Goal: Task Accomplishment & Management: Use online tool/utility

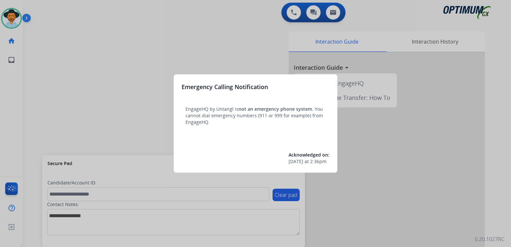
click at [111, 73] on div at bounding box center [255, 123] width 511 height 247
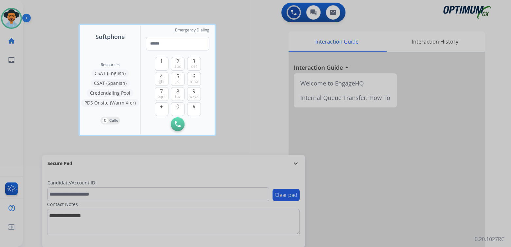
click at [274, 39] on div at bounding box center [255, 123] width 511 height 247
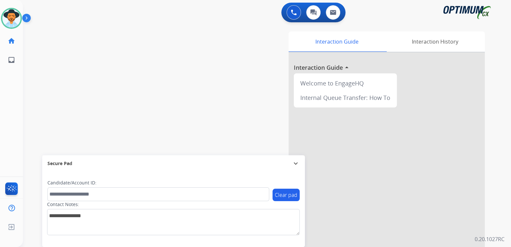
click at [295, 163] on mat-icon "expand_more" at bounding box center [296, 163] width 8 height 8
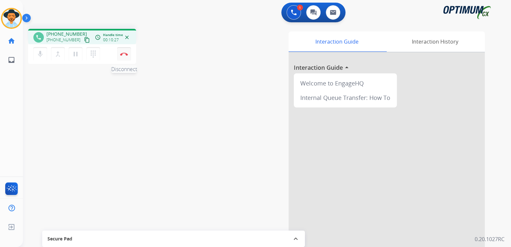
click at [122, 53] on img at bounding box center [124, 53] width 8 height 3
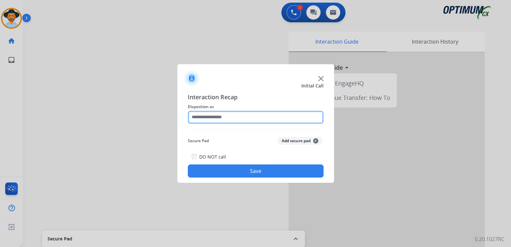
click at [221, 121] on input "text" at bounding box center [256, 117] width 136 height 13
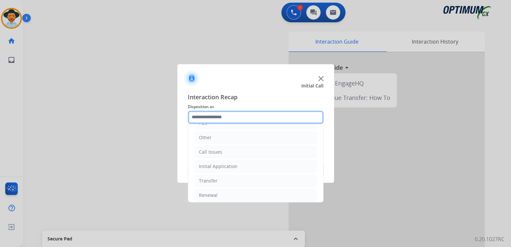
scroll to position [43, 0]
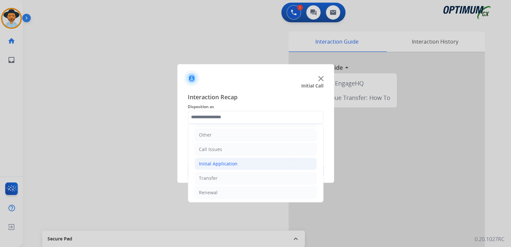
click at [231, 162] on div "Initial Application" at bounding box center [218, 163] width 39 height 7
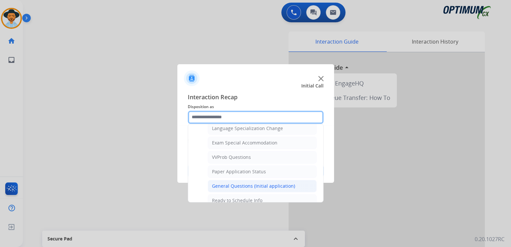
scroll to position [331, 0]
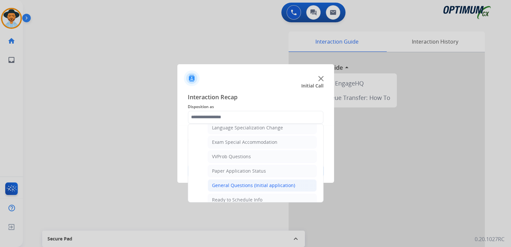
click at [240, 182] on div "General Questions (Initial application)" at bounding box center [253, 185] width 83 height 7
type input "**********"
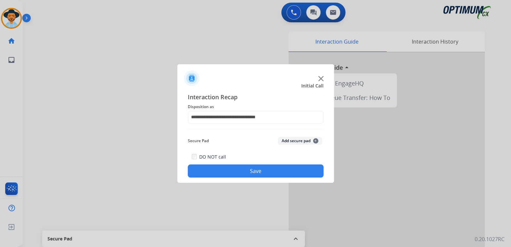
click at [255, 175] on button "Save" at bounding box center [256, 170] width 136 height 13
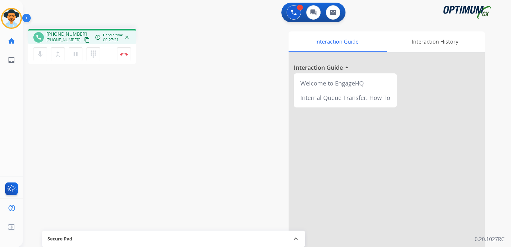
drag, startPoint x: 124, startPoint y: 53, endPoint x: 190, endPoint y: 59, distance: 66.0
click at [124, 53] on img at bounding box center [124, 53] width 8 height 3
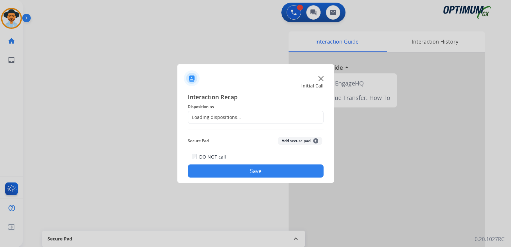
click at [230, 117] on div "Loading dispositions..." at bounding box center [214, 117] width 53 height 7
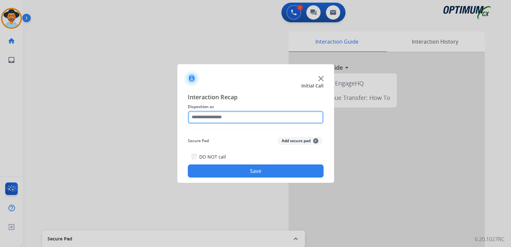
click at [229, 117] on input "text" at bounding box center [256, 117] width 136 height 13
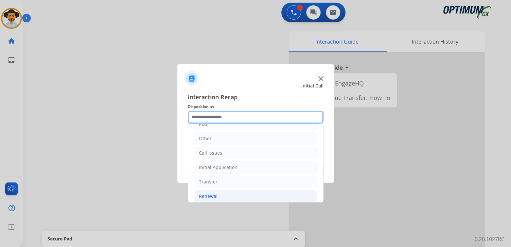
scroll to position [43, 0]
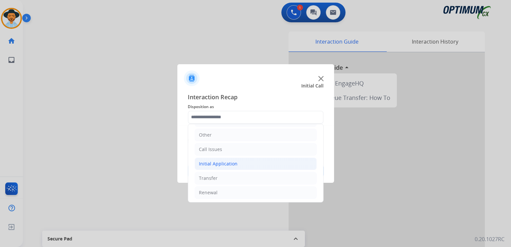
click at [225, 165] on div "Initial Application" at bounding box center [218, 163] width 39 height 7
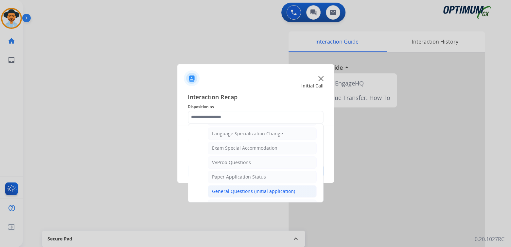
scroll to position [326, 0]
click at [242, 184] on li "General Questions (Initial application)" at bounding box center [262, 190] width 109 height 12
type input "**********"
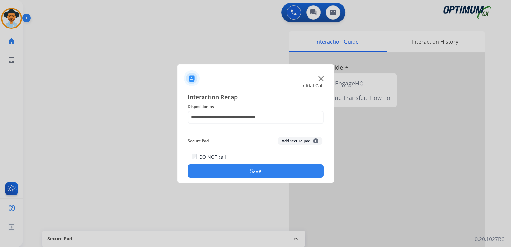
click at [255, 166] on button "Save" at bounding box center [256, 170] width 136 height 13
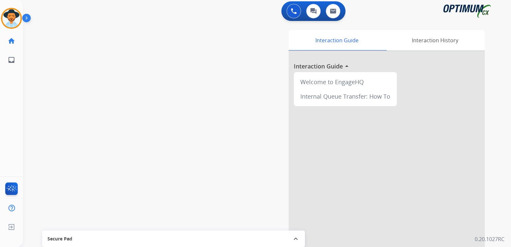
scroll to position [2, 0]
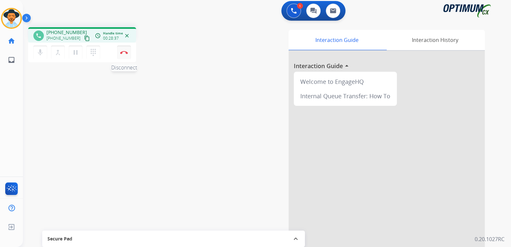
click at [122, 54] on button "Disconnect" at bounding box center [124, 52] width 14 height 14
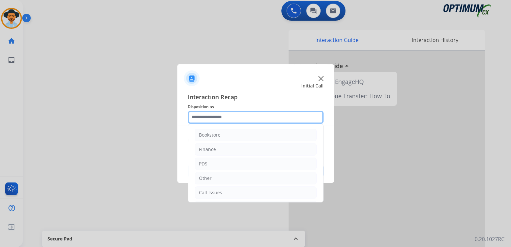
click at [225, 119] on input "text" at bounding box center [256, 117] width 136 height 13
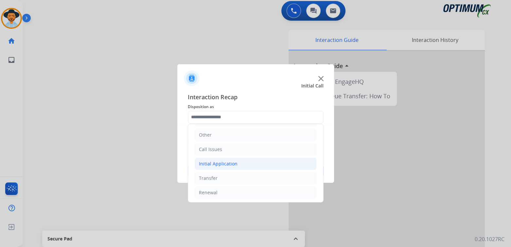
click at [228, 165] on div "Initial Application" at bounding box center [218, 163] width 39 height 7
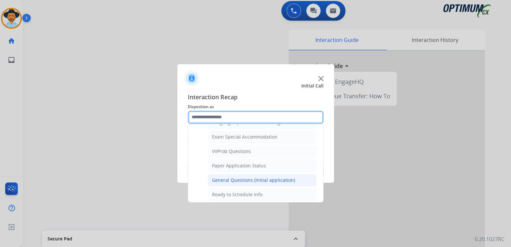
scroll to position [336, 0]
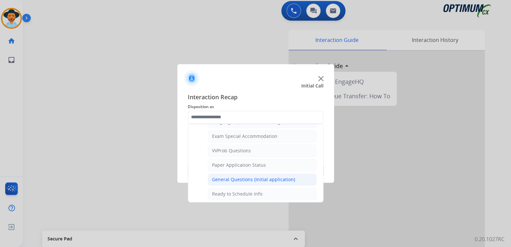
click at [245, 173] on li "General Questions (Initial application)" at bounding box center [262, 179] width 109 height 12
type input "**********"
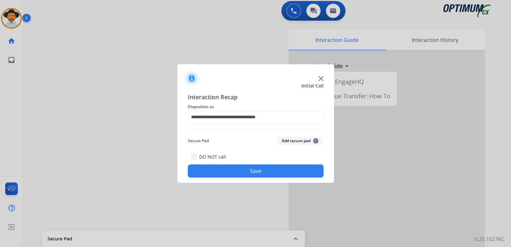
click at [263, 172] on button "Save" at bounding box center [256, 170] width 136 height 13
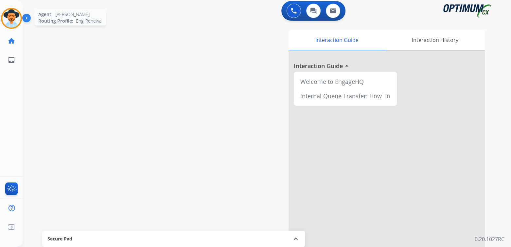
drag, startPoint x: 14, startPoint y: 14, endPoint x: 21, endPoint y: 21, distance: 9.3
click at [14, 14] on img at bounding box center [11, 18] width 18 height 18
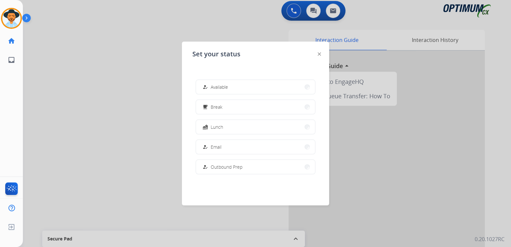
drag, startPoint x: 220, startPoint y: 108, endPoint x: 230, endPoint y: 102, distance: 11.2
click at [220, 108] on span "Break" at bounding box center [217, 106] width 12 height 7
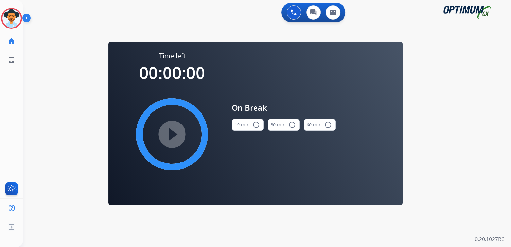
click at [256, 123] on mat-icon "radio_button_unchecked" at bounding box center [256, 125] width 8 height 8
click at [171, 134] on mat-icon "play_circle_filled" at bounding box center [172, 134] width 8 height 8
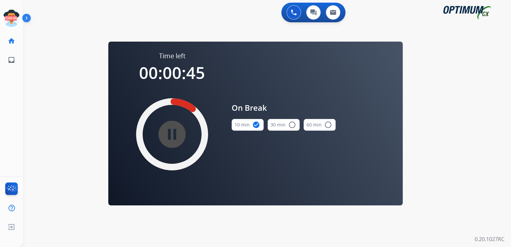
drag, startPoint x: 11, startPoint y: 15, endPoint x: 24, endPoint y: 14, distance: 13.1
click at [11, 15] on icon at bounding box center [11, 18] width 21 height 21
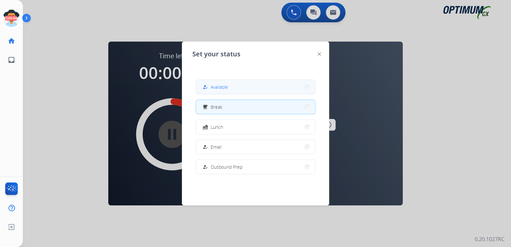
click at [233, 84] on button "how_to_reg Available" at bounding box center [255, 87] width 119 height 14
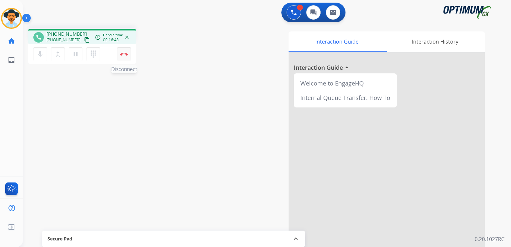
click at [123, 54] on img at bounding box center [124, 53] width 8 height 3
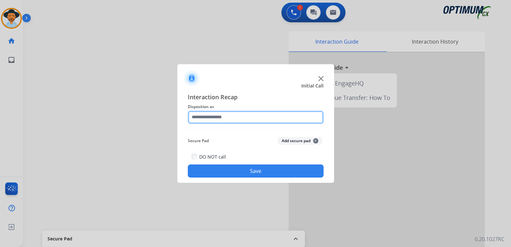
click at [237, 118] on input "text" at bounding box center [256, 117] width 136 height 13
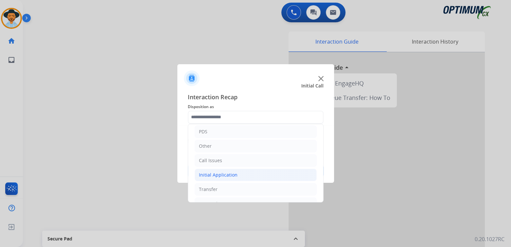
click at [239, 176] on li "Initial Application" at bounding box center [256, 175] width 122 height 12
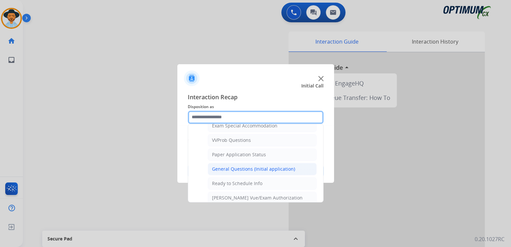
scroll to position [349, 0]
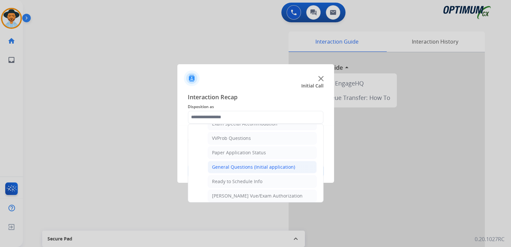
click at [244, 164] on div "General Questions (Initial application)" at bounding box center [253, 167] width 83 height 7
type input "**********"
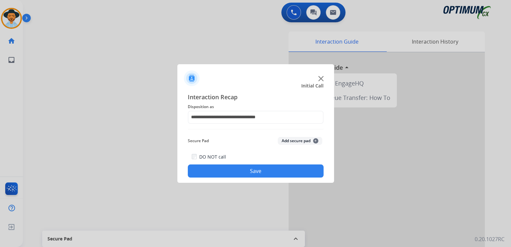
click at [273, 170] on button "Save" at bounding box center [256, 170] width 136 height 13
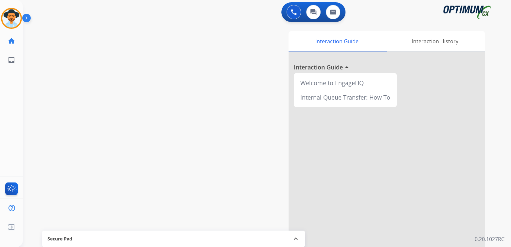
scroll to position [1, 0]
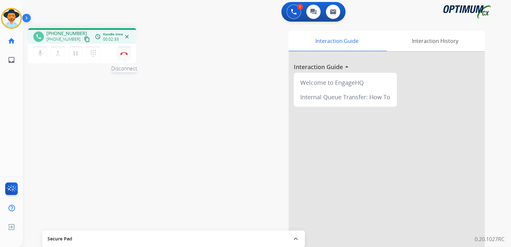
click at [125, 52] on img at bounding box center [124, 53] width 8 height 3
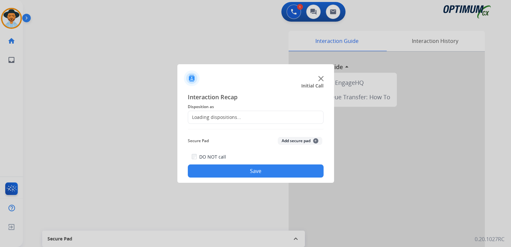
click at [223, 121] on div "Loading dispositions..." at bounding box center [256, 117] width 136 height 13
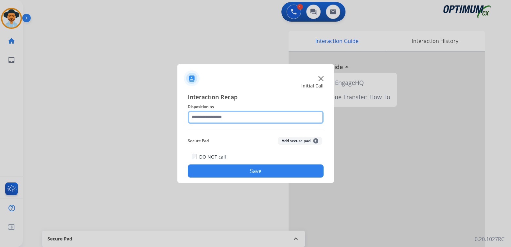
click at [224, 119] on input "text" at bounding box center [256, 117] width 136 height 13
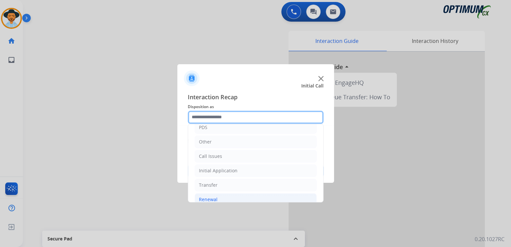
scroll to position [43, 0]
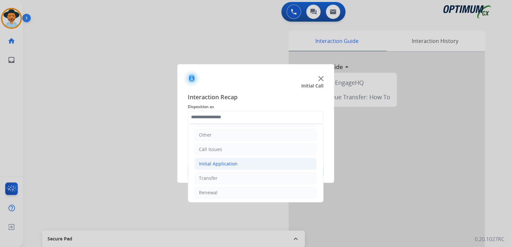
click at [222, 164] on div "Initial Application" at bounding box center [218, 163] width 39 height 7
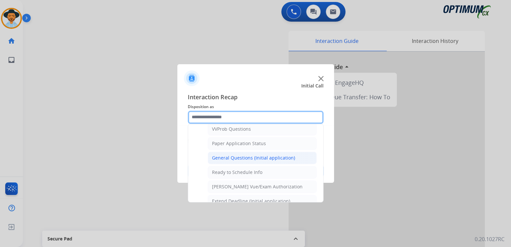
scroll to position [360, 0]
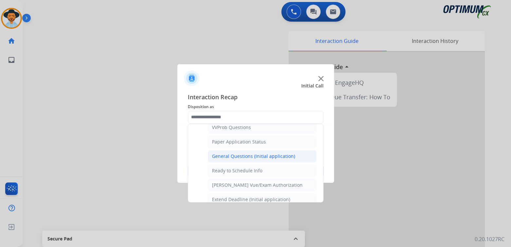
click at [235, 155] on li "General Questions (Initial application)" at bounding box center [262, 156] width 109 height 12
type input "**********"
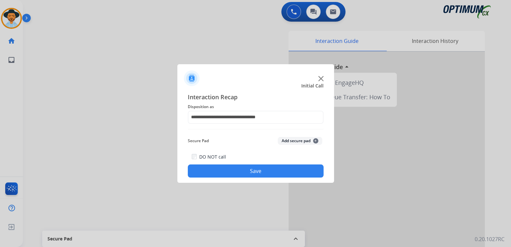
click at [263, 168] on button "Save" at bounding box center [256, 170] width 136 height 13
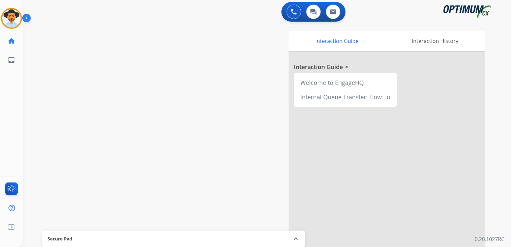
scroll to position [1, 0]
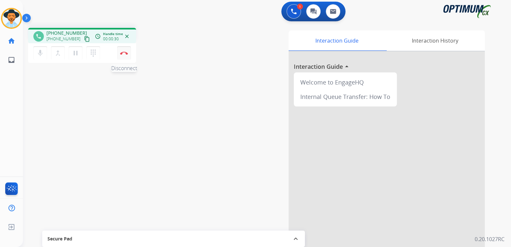
click at [125, 54] on img at bounding box center [124, 52] width 8 height 3
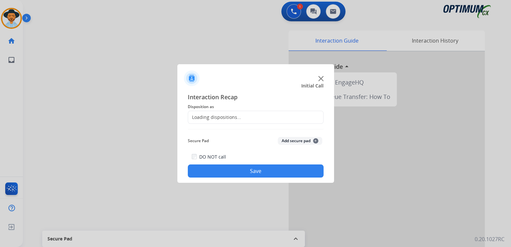
click at [227, 117] on div "Loading dispositions..." at bounding box center [214, 117] width 53 height 7
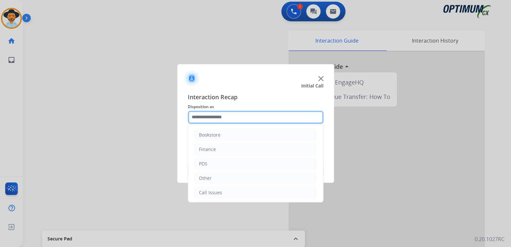
click at [227, 118] on input "text" at bounding box center [256, 117] width 136 height 13
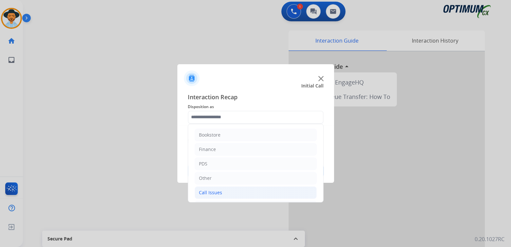
click at [228, 195] on li "Call Issues" at bounding box center [256, 192] width 122 height 12
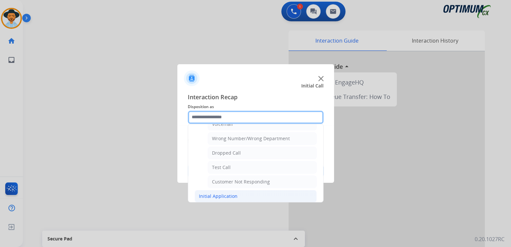
scroll to position [82, 0]
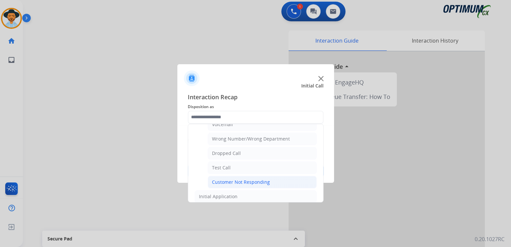
click at [245, 180] on div "Customer Not Responding" at bounding box center [241, 182] width 58 height 7
type input "**********"
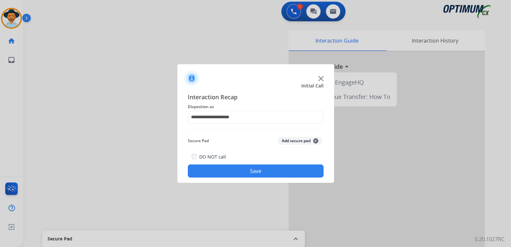
click at [274, 173] on button "Save" at bounding box center [256, 170] width 136 height 13
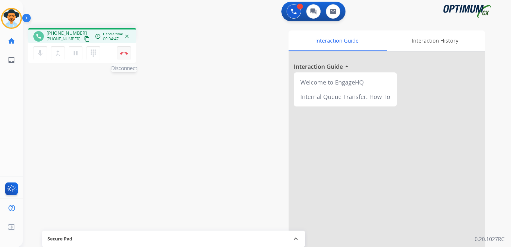
click at [125, 54] on img at bounding box center [124, 52] width 8 height 3
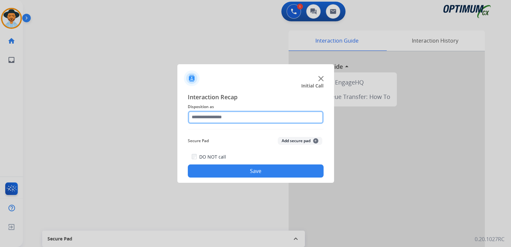
click at [241, 119] on input "text" at bounding box center [256, 117] width 136 height 13
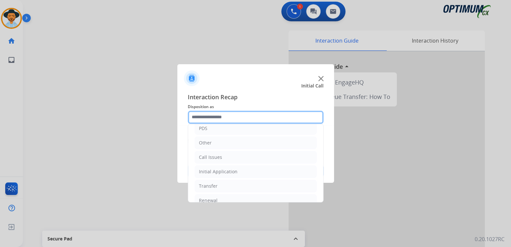
scroll to position [43, 0]
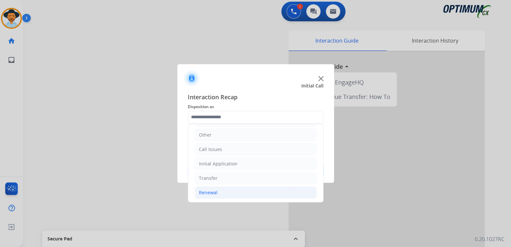
click at [226, 195] on li "Renewal" at bounding box center [256, 192] width 122 height 12
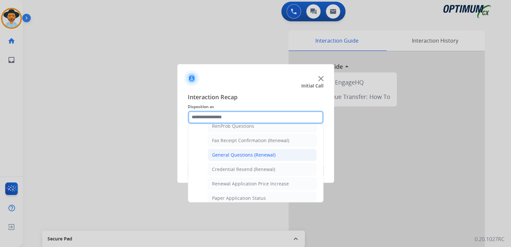
scroll to position [174, 0]
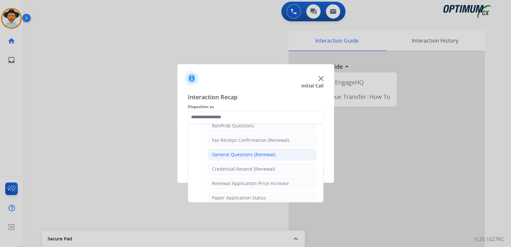
click at [245, 153] on div "General Questions (Renewal)" at bounding box center [243, 154] width 63 height 7
type input "**********"
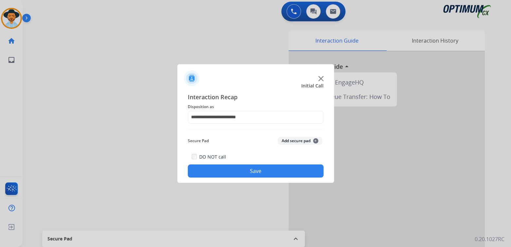
click at [270, 168] on button "Save" at bounding box center [256, 170] width 136 height 13
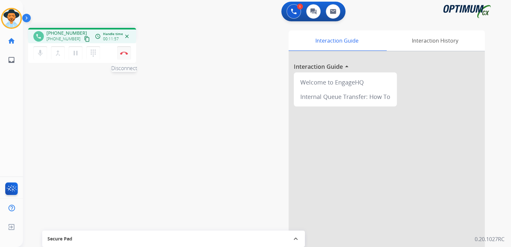
click at [125, 52] on img at bounding box center [124, 52] width 8 height 3
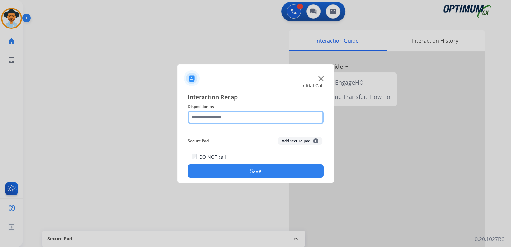
click at [223, 117] on input "text" at bounding box center [256, 117] width 136 height 13
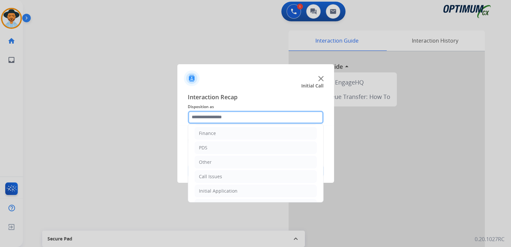
scroll to position [43, 0]
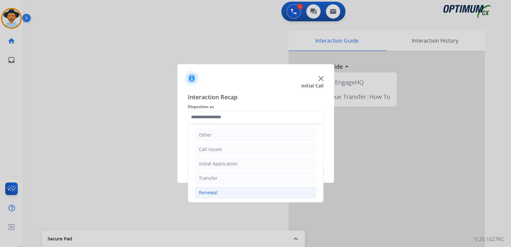
click at [215, 193] on div "Renewal" at bounding box center [208, 192] width 19 height 7
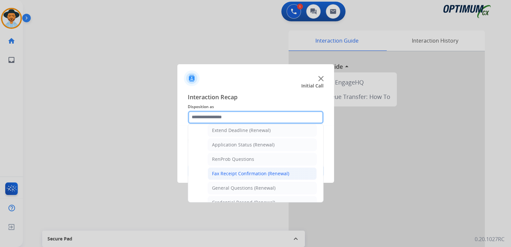
scroll to position [141, 0]
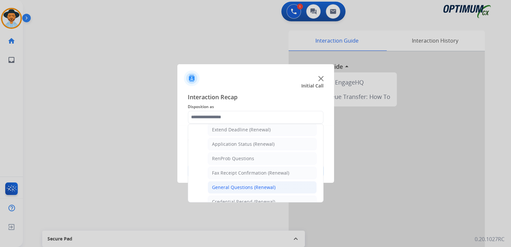
click at [246, 184] on div "General Questions (Renewal)" at bounding box center [243, 187] width 63 height 7
type input "**********"
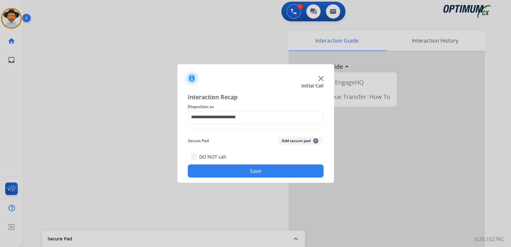
click at [256, 167] on button "Save" at bounding box center [256, 170] width 136 height 13
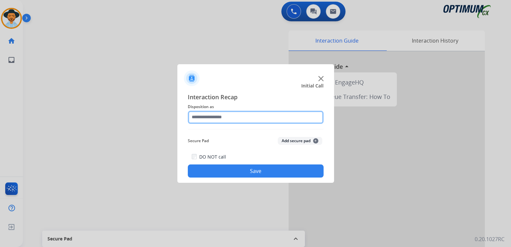
click at [227, 118] on input "text" at bounding box center [256, 117] width 136 height 13
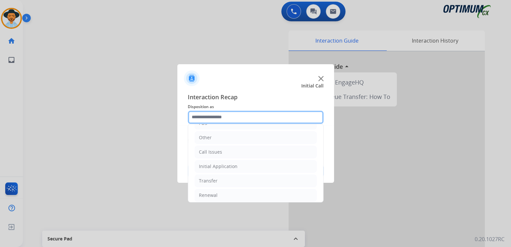
scroll to position [43, 0]
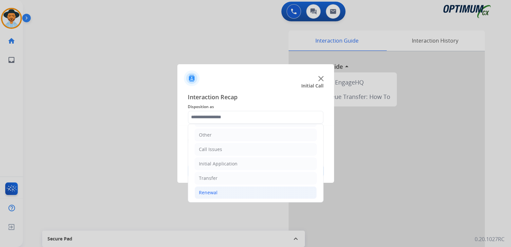
click at [219, 192] on li "Renewal" at bounding box center [256, 192] width 122 height 12
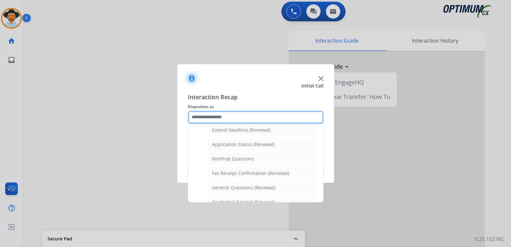
scroll to position [141, 0]
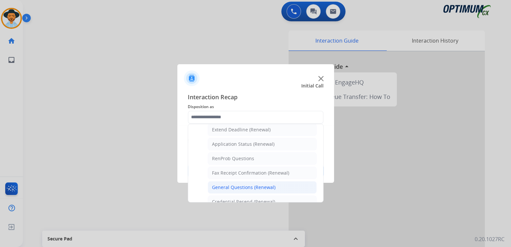
click at [237, 187] on div "General Questions (Renewal)" at bounding box center [243, 187] width 63 height 7
type input "**********"
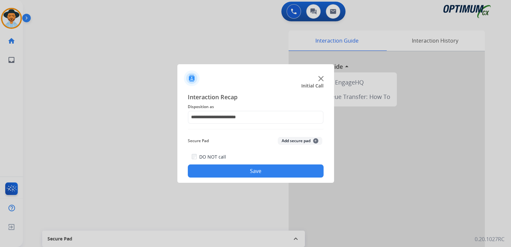
drag, startPoint x: 276, startPoint y: 176, endPoint x: 341, endPoint y: 179, distance: 65.5
click at [277, 175] on button "Save" at bounding box center [256, 170] width 136 height 13
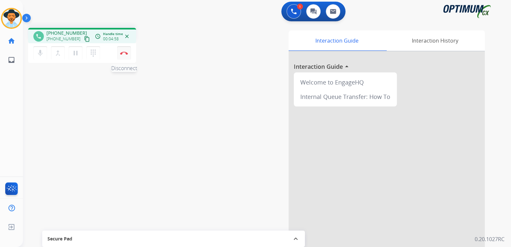
click at [123, 55] on button "Disconnect" at bounding box center [124, 53] width 14 height 14
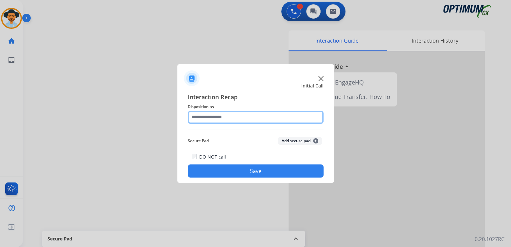
click at [222, 119] on input "text" at bounding box center [256, 117] width 136 height 13
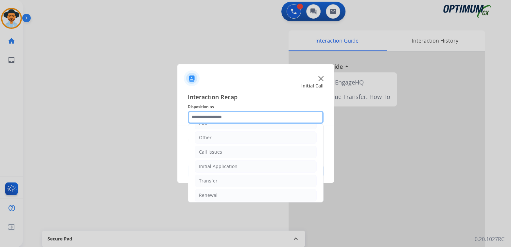
scroll to position [43, 0]
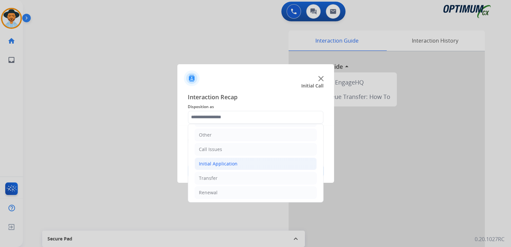
click at [238, 162] on li "Initial Application" at bounding box center [256, 163] width 122 height 12
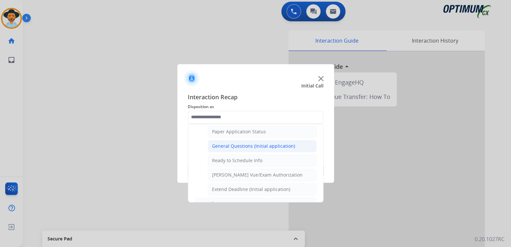
scroll to position [370, 0]
click at [246, 144] on div "General Questions (Initial application)" at bounding box center [253, 146] width 83 height 7
type input "**********"
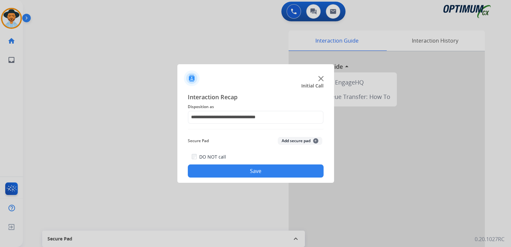
click at [279, 174] on button "Save" at bounding box center [256, 170] width 136 height 13
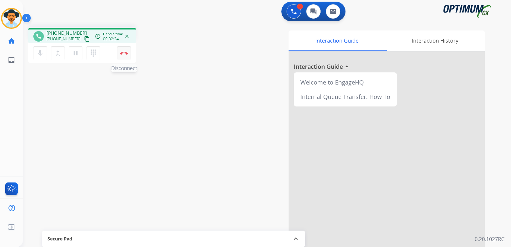
click at [125, 53] on img at bounding box center [124, 52] width 8 height 3
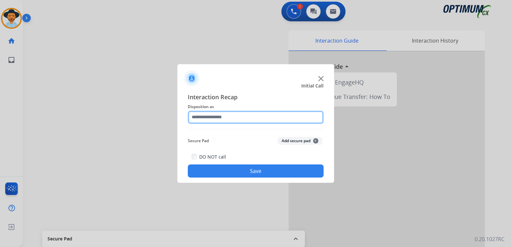
click at [228, 119] on input "text" at bounding box center [256, 117] width 136 height 13
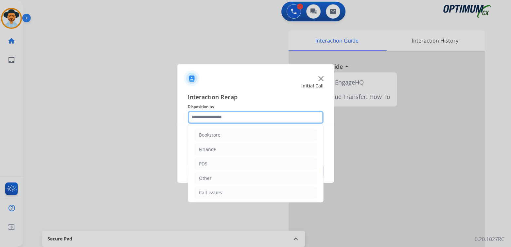
scroll to position [43, 0]
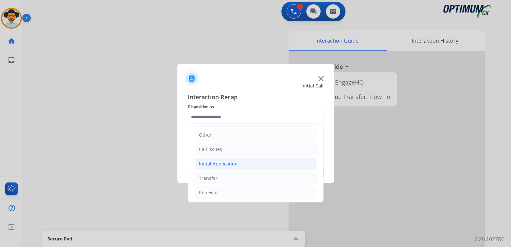
click at [231, 163] on div "Initial Application" at bounding box center [218, 163] width 39 height 7
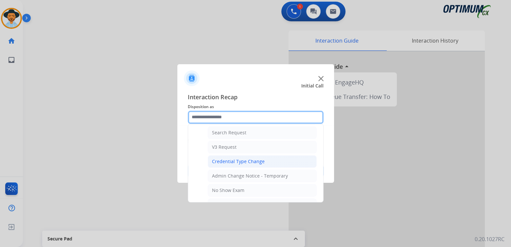
scroll to position [240, 0]
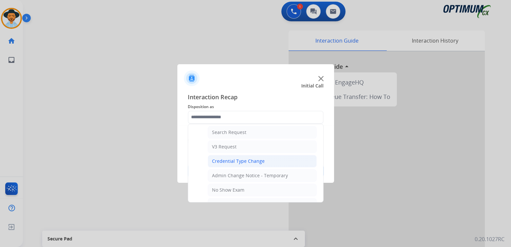
click at [232, 159] on div "Credential Type Change" at bounding box center [238, 161] width 53 height 7
type input "**********"
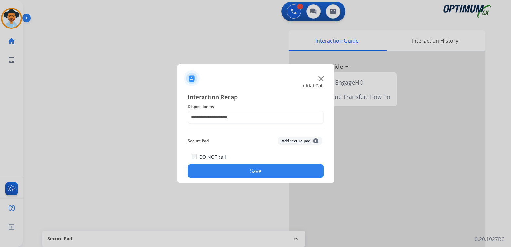
click at [267, 169] on button "Save" at bounding box center [256, 170] width 136 height 13
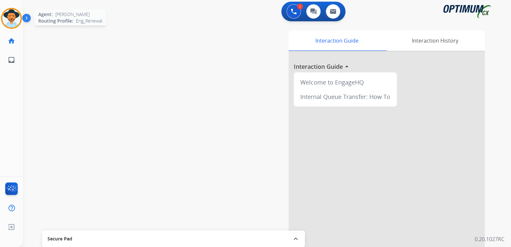
click at [14, 11] on img at bounding box center [11, 18] width 18 height 18
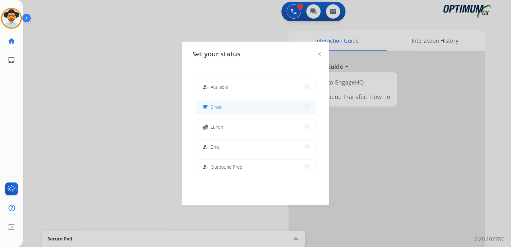
click at [225, 107] on button "free_breakfast Break" at bounding box center [255, 107] width 119 height 14
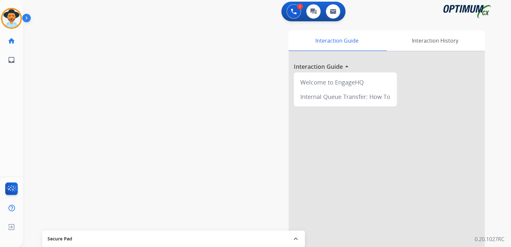
scroll to position [0, 0]
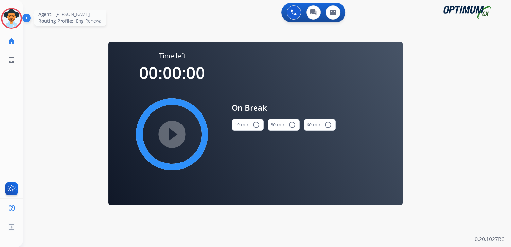
click at [1, 13] on div "Agent: [PERSON_NAME] Profile: Eng_Renewal" at bounding box center [11, 18] width 21 height 21
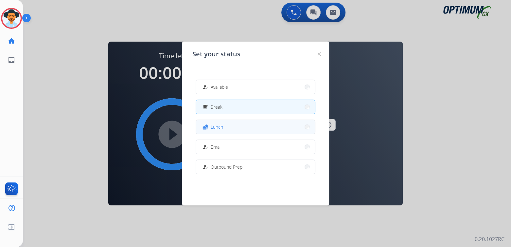
click at [223, 129] on span "Lunch" at bounding box center [217, 126] width 12 height 7
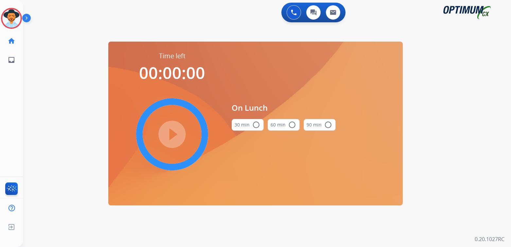
click at [252, 124] on mat-icon "radio_button_unchecked" at bounding box center [256, 125] width 8 height 8
click at [174, 136] on mat-icon "play_circle_filled" at bounding box center [172, 134] width 8 height 8
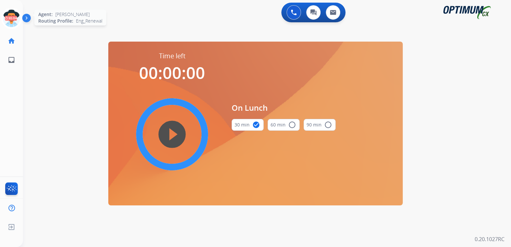
click at [14, 18] on icon at bounding box center [11, 18] width 21 height 21
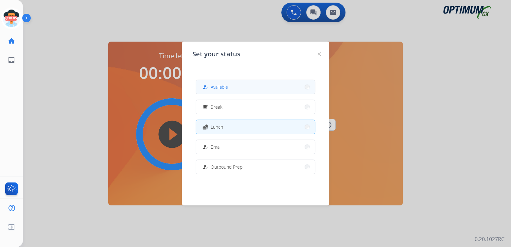
click at [226, 86] on span "Available" at bounding box center [219, 86] width 17 height 7
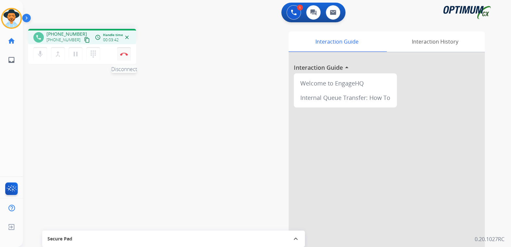
click at [126, 55] on img at bounding box center [124, 53] width 8 height 3
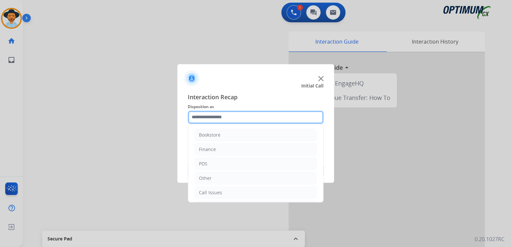
click at [225, 119] on input "text" at bounding box center [256, 117] width 136 height 13
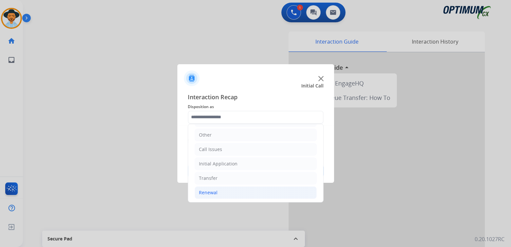
click at [222, 193] on li "Renewal" at bounding box center [256, 192] width 122 height 12
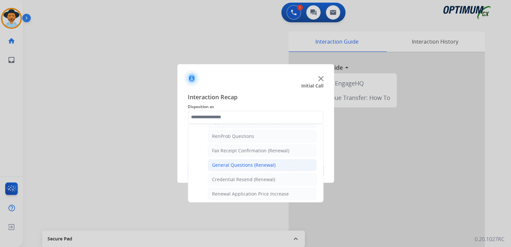
scroll to position [0, 0]
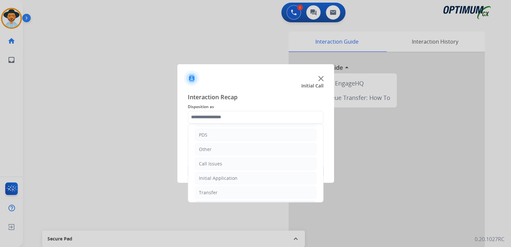
type input "**********"
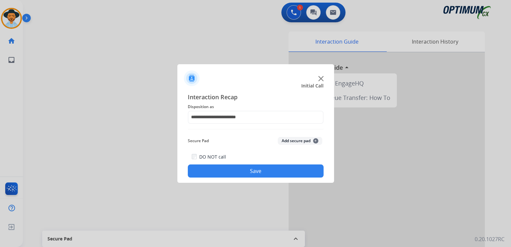
click at [251, 168] on button "Save" at bounding box center [256, 170] width 136 height 13
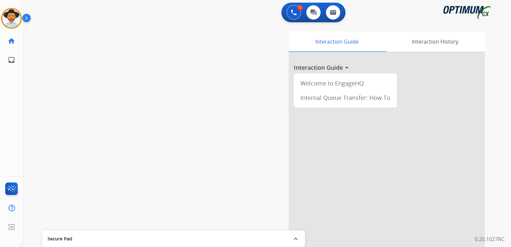
scroll to position [0, 0]
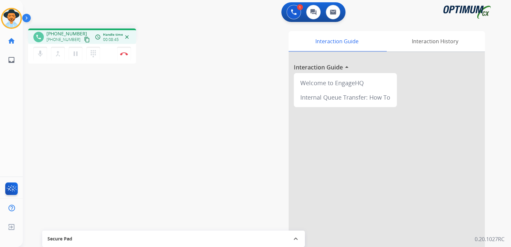
drag, startPoint x: 124, startPoint y: 55, endPoint x: 150, endPoint y: 46, distance: 27.5
click at [124, 55] on img at bounding box center [124, 53] width 8 height 3
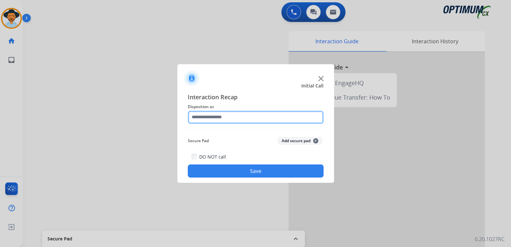
click at [236, 119] on input "text" at bounding box center [256, 117] width 136 height 13
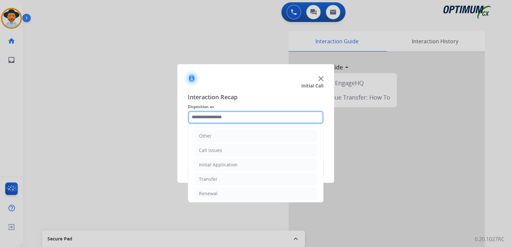
scroll to position [43, 0]
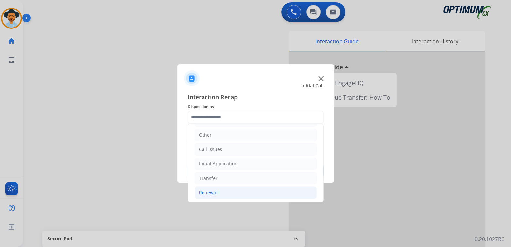
click at [216, 192] on div "Renewal" at bounding box center [208, 192] width 19 height 7
click at [223, 161] on div "Initial Application" at bounding box center [218, 163] width 39 height 7
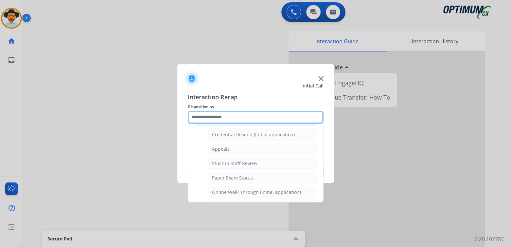
scroll to position [84, 0]
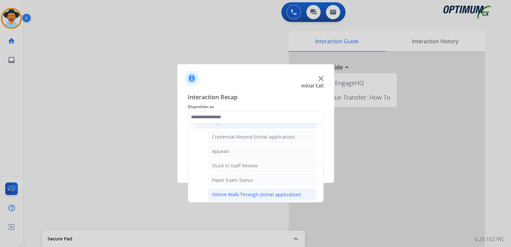
click at [235, 194] on div "Online Walk-Through (Initial application)" at bounding box center [256, 194] width 89 height 7
type input "**********"
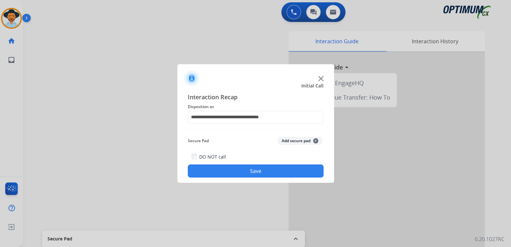
click at [288, 165] on button "Save" at bounding box center [256, 170] width 136 height 13
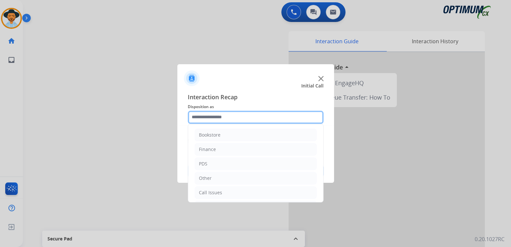
click at [220, 118] on input "text" at bounding box center [256, 117] width 136 height 13
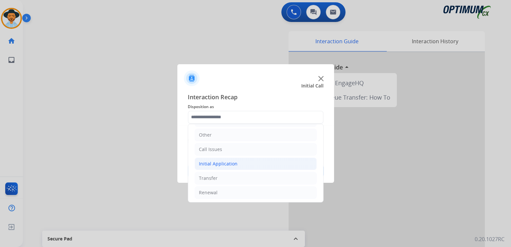
click at [223, 162] on div "Initial Application" at bounding box center [218, 163] width 39 height 7
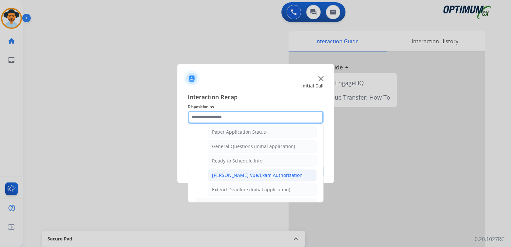
scroll to position [370, 0]
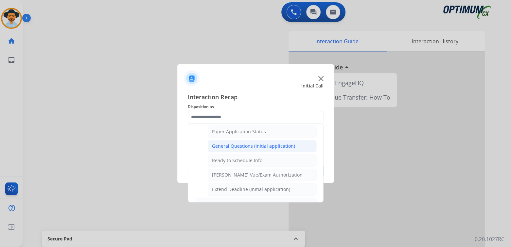
click at [245, 143] on div "General Questions (Initial application)" at bounding box center [253, 146] width 83 height 7
type input "**********"
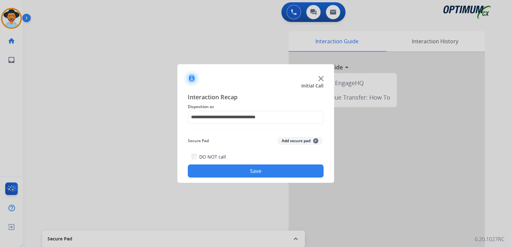
click at [271, 165] on div "DO NOT call Save" at bounding box center [256, 165] width 136 height 25
click at [235, 175] on button "Save" at bounding box center [256, 170] width 136 height 13
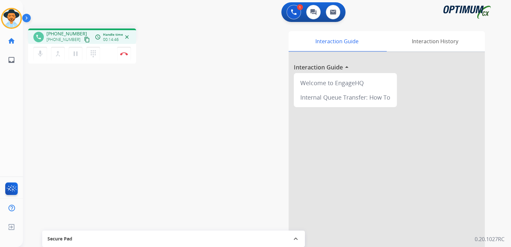
drag, startPoint x: 112, startPoint y: 50, endPoint x: 123, endPoint y: 50, distance: 11.1
click at [115, 50] on div "mic Mute merge_type Bridge pause Hold dialpad Dialpad Disconnect" at bounding box center [82, 54] width 108 height 20
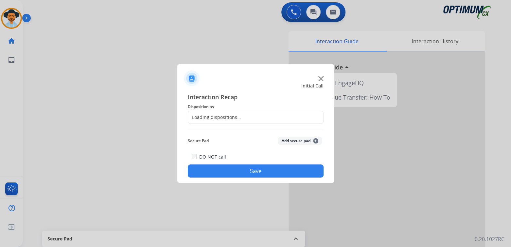
click at [219, 119] on div "Loading dispositions..." at bounding box center [214, 117] width 53 height 7
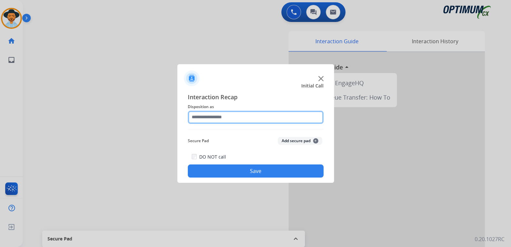
click at [226, 120] on input "text" at bounding box center [256, 117] width 136 height 13
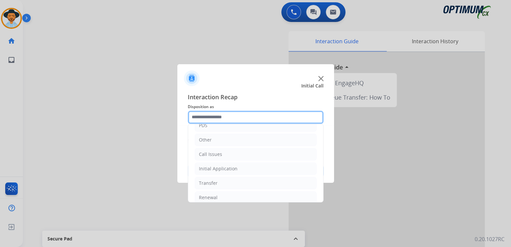
scroll to position [43, 0]
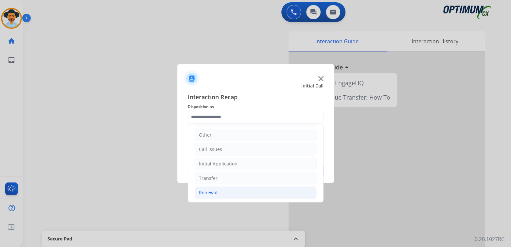
click at [216, 191] on div "Renewal" at bounding box center [208, 192] width 19 height 7
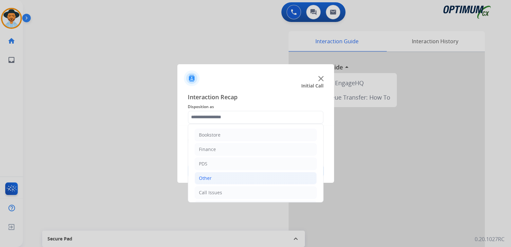
click at [263, 172] on li "Other" at bounding box center [256, 178] width 122 height 12
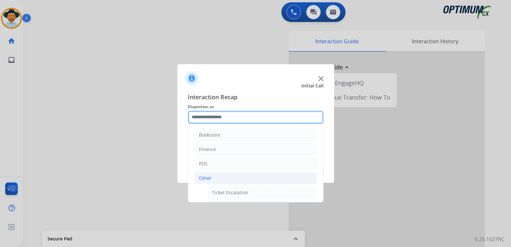
click at [224, 119] on input "text" at bounding box center [256, 117] width 136 height 13
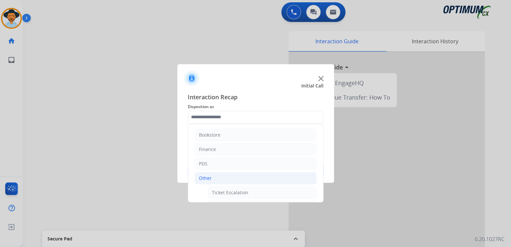
click at [403, 176] on div at bounding box center [255, 123] width 511 height 247
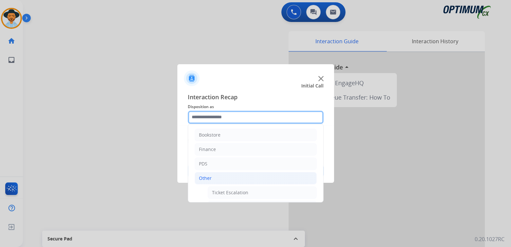
click at [223, 116] on input "text" at bounding box center [256, 117] width 136 height 13
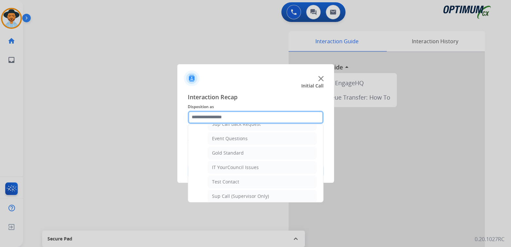
scroll to position [98, 0]
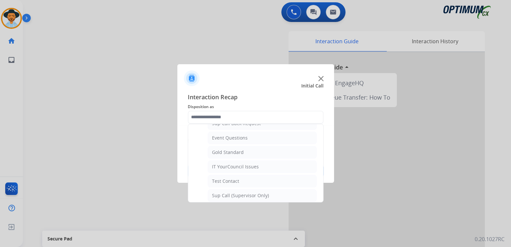
click at [202, 146] on ul "Ticket Escalation Military School Age Sup Call Back Request Event Questions Gol…" at bounding box center [256, 144] width 122 height 113
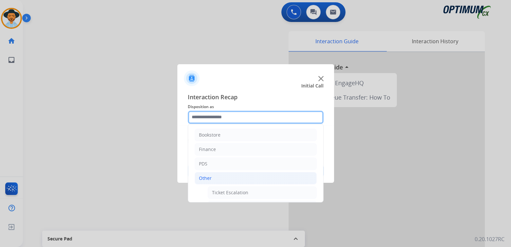
click at [214, 117] on input "text" at bounding box center [256, 117] width 136 height 13
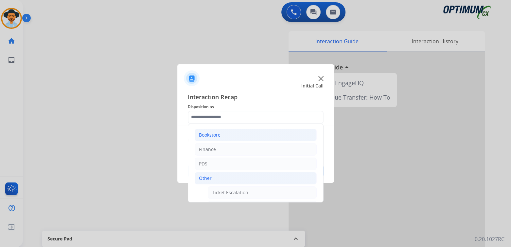
click at [217, 137] on div "Bookstore" at bounding box center [210, 135] width 22 height 7
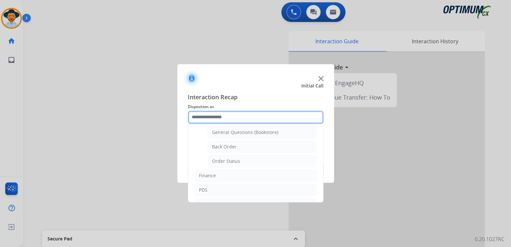
scroll to position [32, 0]
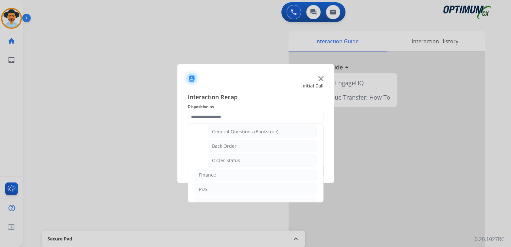
click at [154, 158] on div at bounding box center [255, 123] width 511 height 247
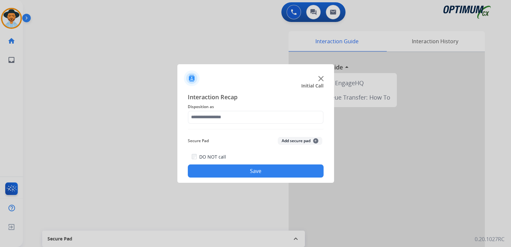
click at [322, 77] on img at bounding box center [320, 78] width 5 height 5
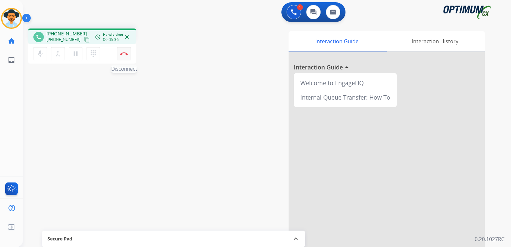
click at [125, 52] on img at bounding box center [124, 53] width 8 height 3
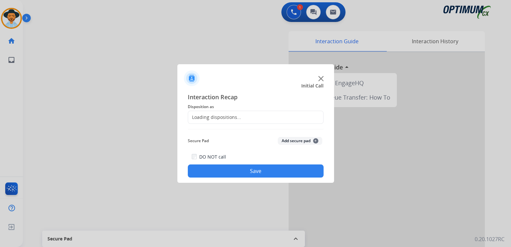
click at [225, 115] on div "Loading dispositions..." at bounding box center [214, 117] width 53 height 7
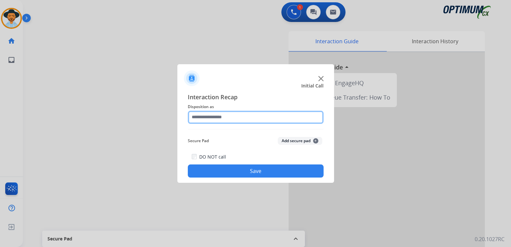
click at [221, 117] on input "text" at bounding box center [256, 117] width 136 height 13
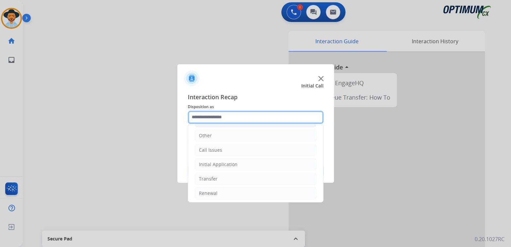
scroll to position [43, 0]
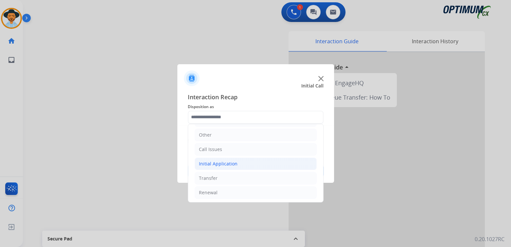
click at [227, 162] on div "Initial Application" at bounding box center [218, 163] width 39 height 7
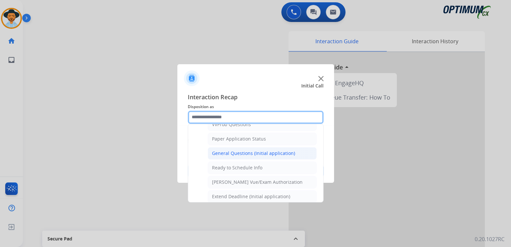
scroll to position [364, 0]
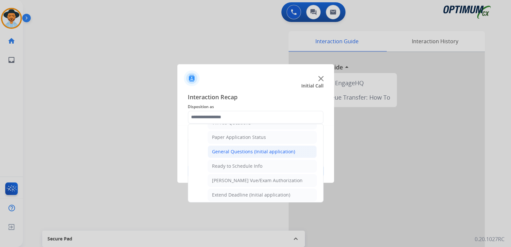
click at [235, 149] on div "General Questions (Initial application)" at bounding box center [253, 151] width 83 height 7
type input "**********"
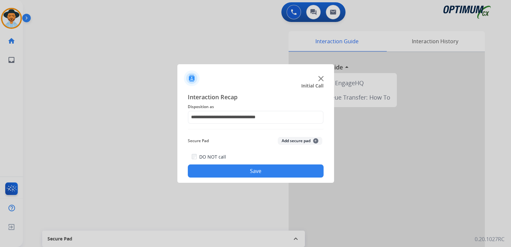
click at [270, 172] on button "Save" at bounding box center [256, 170] width 136 height 13
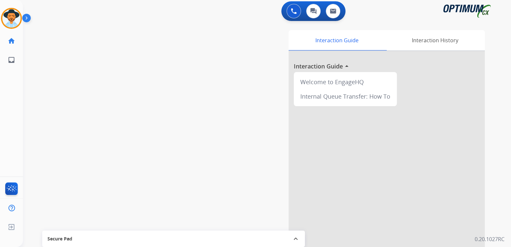
scroll to position [2, 0]
drag, startPoint x: 12, startPoint y: 14, endPoint x: 27, endPoint y: 14, distance: 15.1
click at [12, 14] on img at bounding box center [11, 18] width 18 height 18
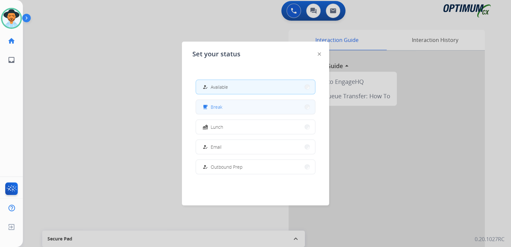
click at [227, 108] on button "free_breakfast Break" at bounding box center [255, 107] width 119 height 14
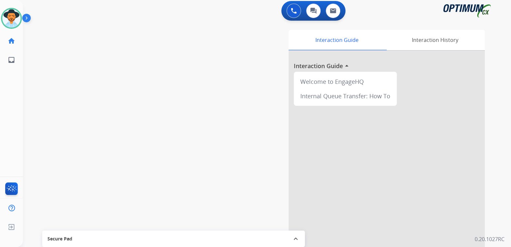
scroll to position [0, 0]
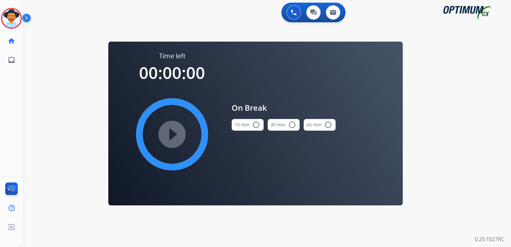
click at [258, 122] on mat-icon "radio_button_unchecked" at bounding box center [256, 125] width 8 height 8
click at [176, 135] on mat-icon "play_circle_filled" at bounding box center [172, 134] width 8 height 8
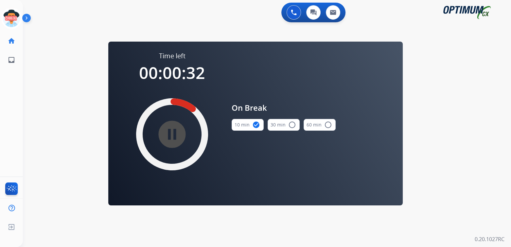
drag, startPoint x: 10, startPoint y: 9, endPoint x: 23, endPoint y: 13, distance: 13.6
click at [10, 9] on circle at bounding box center [11, 18] width 19 height 19
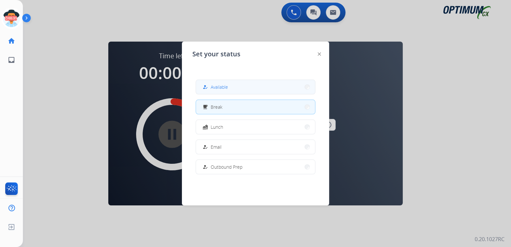
click at [228, 87] on span "Available" at bounding box center [219, 86] width 17 height 7
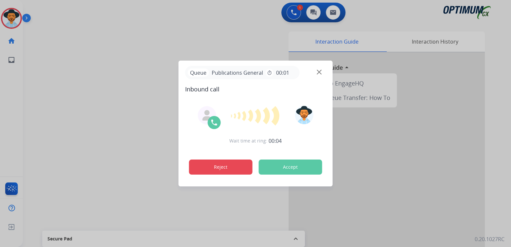
click at [220, 172] on button "Reject" at bounding box center [220, 166] width 63 height 15
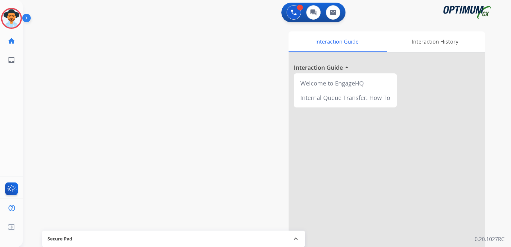
click at [221, 172] on div "Interaction Guide Interaction History Interaction Guide arrow_drop_up Welcome t…" at bounding box center [343, 163] width 283 height 265
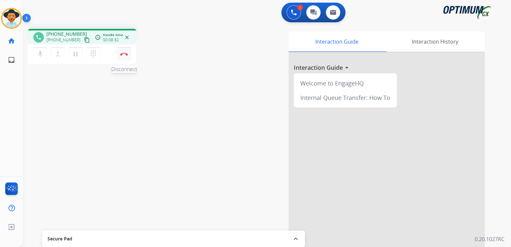
drag, startPoint x: 124, startPoint y: 54, endPoint x: 130, endPoint y: 54, distance: 5.9
click at [124, 54] on img at bounding box center [124, 53] width 8 height 3
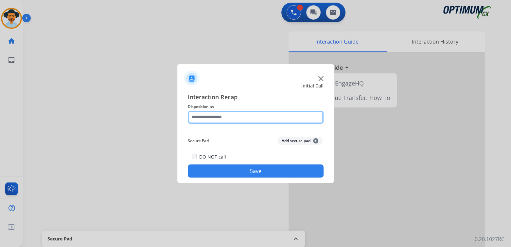
click at [220, 116] on input "text" at bounding box center [256, 117] width 136 height 13
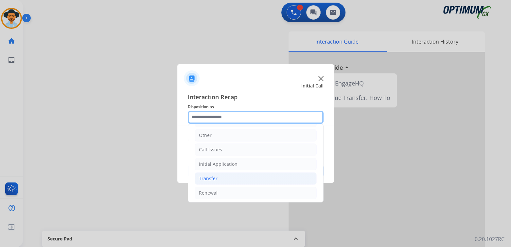
scroll to position [43, 0]
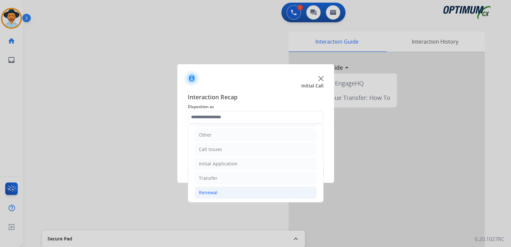
click at [216, 194] on div "Renewal" at bounding box center [208, 192] width 19 height 7
click at [208, 191] on div "Renewal" at bounding box center [208, 192] width 19 height 7
click at [208, 195] on li "Renewal" at bounding box center [256, 192] width 122 height 12
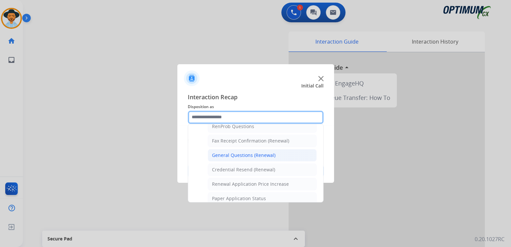
scroll to position [174, 0]
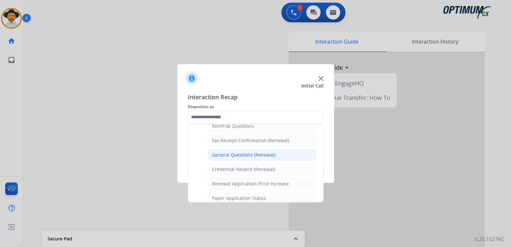
click at [230, 154] on div "General Questions (Renewal)" at bounding box center [243, 155] width 63 height 7
type input "**********"
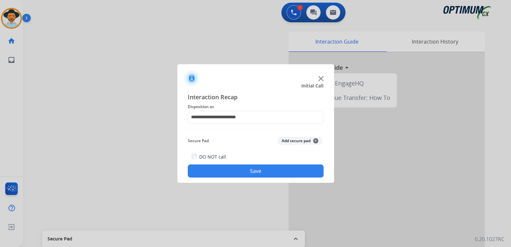
click at [263, 162] on div "DO NOT call Save" at bounding box center [256, 165] width 136 height 25
click at [267, 169] on button "Save" at bounding box center [256, 170] width 136 height 13
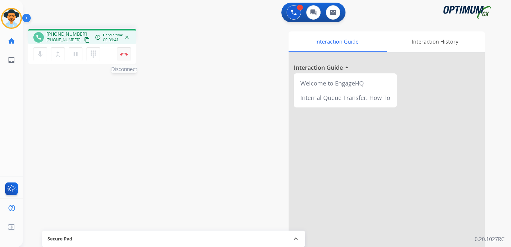
click at [124, 56] on button "Disconnect" at bounding box center [124, 54] width 14 height 14
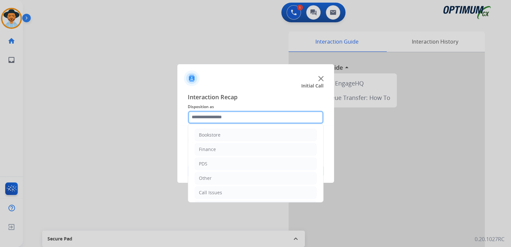
click at [227, 118] on input "text" at bounding box center [256, 117] width 136 height 13
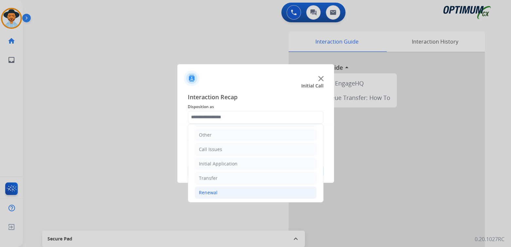
click at [230, 190] on li "Renewal" at bounding box center [256, 192] width 122 height 12
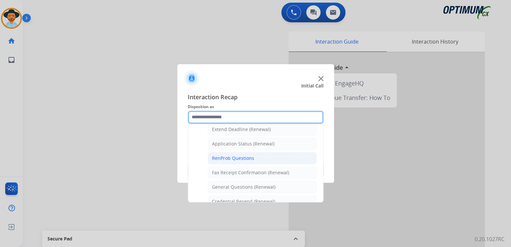
scroll to position [142, 0]
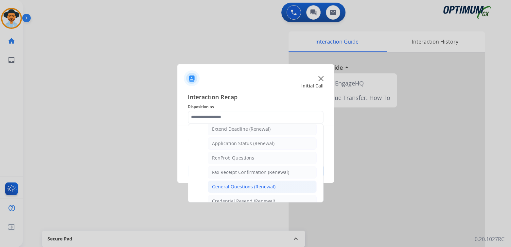
click at [238, 183] on div "General Questions (Renewal)" at bounding box center [243, 186] width 63 height 7
type input "**********"
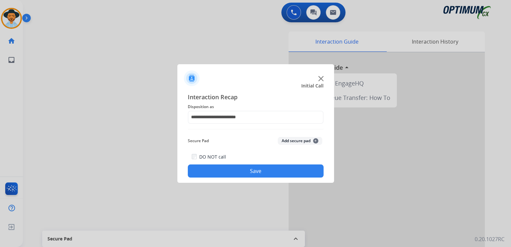
click at [286, 170] on button "Save" at bounding box center [256, 170] width 136 height 13
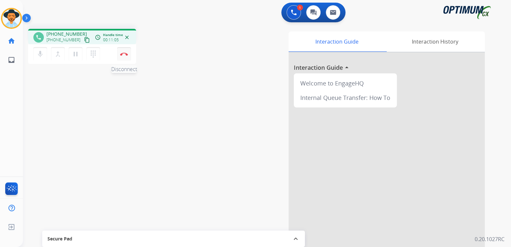
click at [122, 51] on button "Disconnect" at bounding box center [124, 54] width 14 height 14
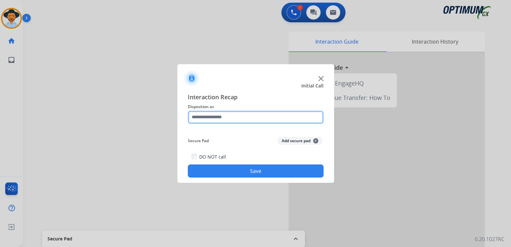
click at [227, 113] on input "text" at bounding box center [256, 117] width 136 height 13
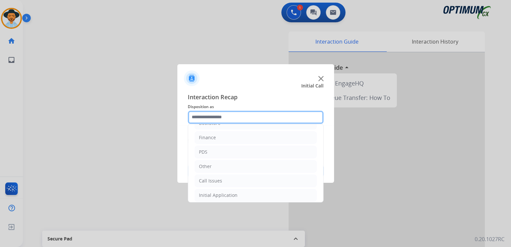
scroll to position [43, 0]
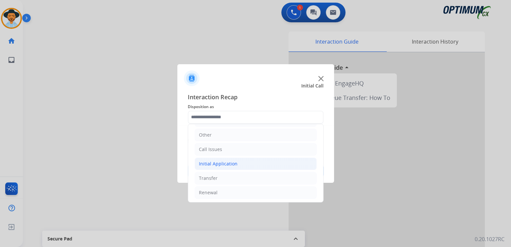
click at [236, 166] on li "Initial Application" at bounding box center [256, 163] width 122 height 12
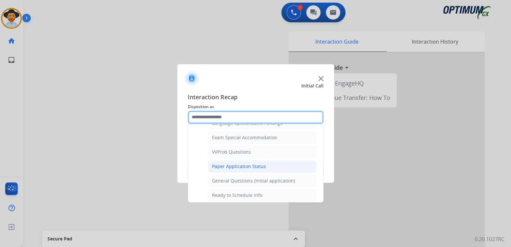
scroll to position [335, 0]
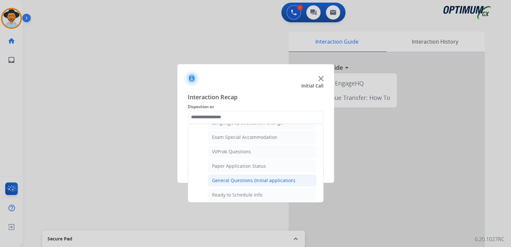
click at [234, 177] on div "General Questions (Initial application)" at bounding box center [253, 180] width 83 height 7
type input "**********"
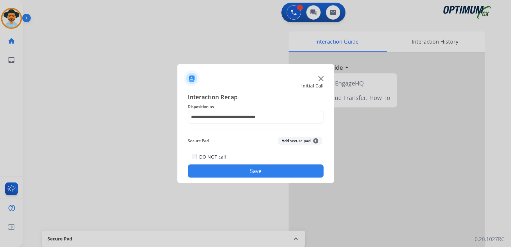
drag, startPoint x: 265, startPoint y: 169, endPoint x: 277, endPoint y: 171, distance: 11.6
click at [270, 170] on button "Save" at bounding box center [256, 170] width 136 height 13
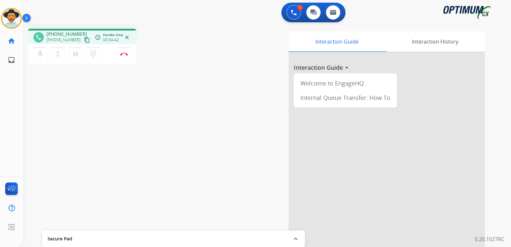
drag, startPoint x: 126, startPoint y: 53, endPoint x: 159, endPoint y: 37, distance: 36.5
click at [126, 53] on img at bounding box center [124, 53] width 8 height 3
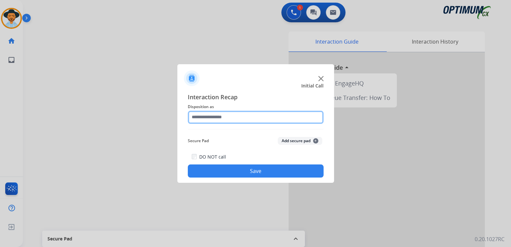
click at [208, 118] on input "text" at bounding box center [256, 117] width 136 height 13
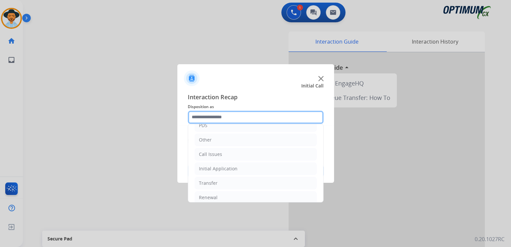
scroll to position [43, 0]
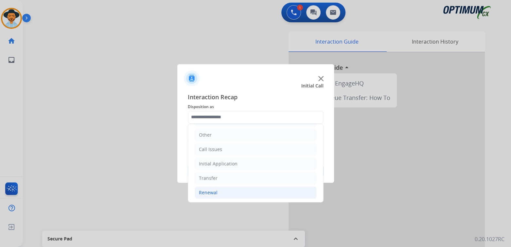
click at [207, 193] on div "Renewal" at bounding box center [208, 192] width 19 height 7
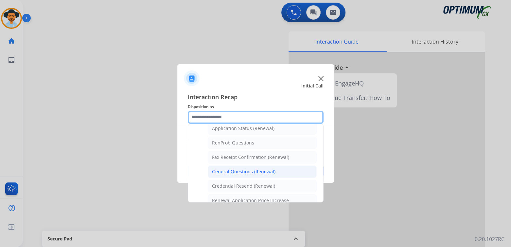
scroll to position [157, 0]
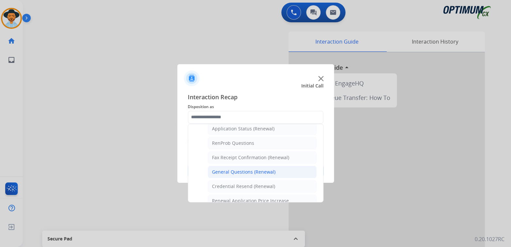
click at [231, 171] on div "General Questions (Renewal)" at bounding box center [243, 172] width 63 height 7
type input "**********"
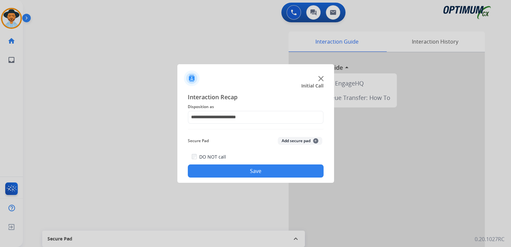
click at [248, 172] on button "Save" at bounding box center [256, 170] width 136 height 13
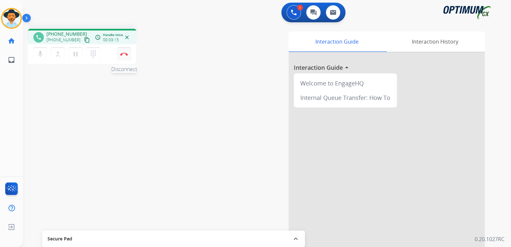
click at [123, 55] on img at bounding box center [124, 53] width 8 height 3
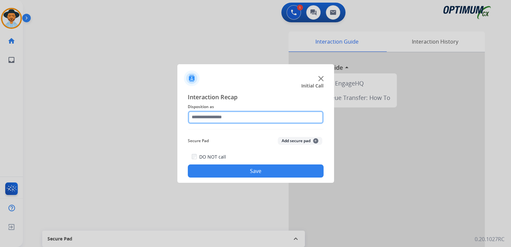
click at [234, 118] on input "text" at bounding box center [256, 117] width 136 height 13
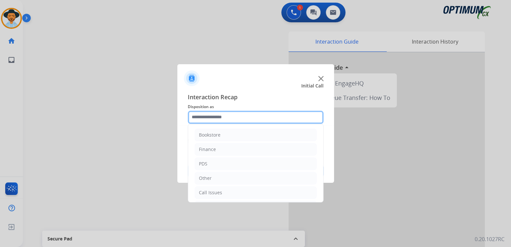
scroll to position [43, 0]
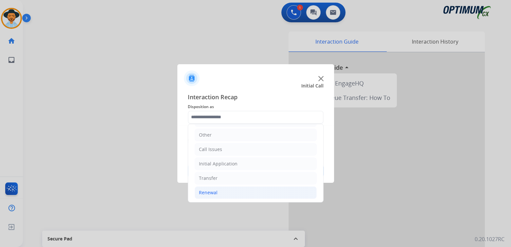
click at [222, 192] on li "Renewal" at bounding box center [256, 192] width 122 height 12
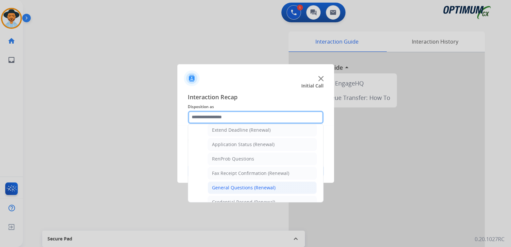
scroll to position [141, 0]
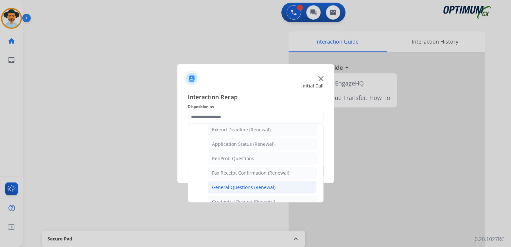
click at [243, 187] on div "General Questions (Renewal)" at bounding box center [243, 187] width 63 height 7
type input "**********"
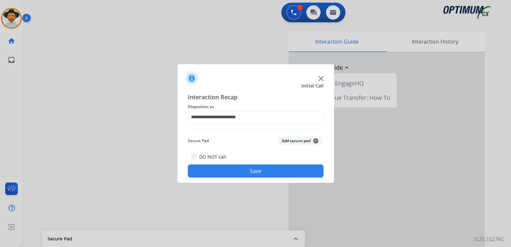
drag, startPoint x: 254, startPoint y: 172, endPoint x: 272, endPoint y: 171, distance: 18.7
click at [254, 172] on button "Save" at bounding box center [256, 170] width 136 height 13
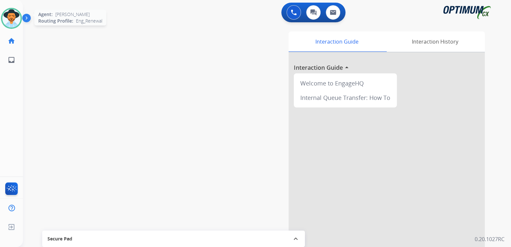
click at [13, 19] on img at bounding box center [11, 18] width 18 height 18
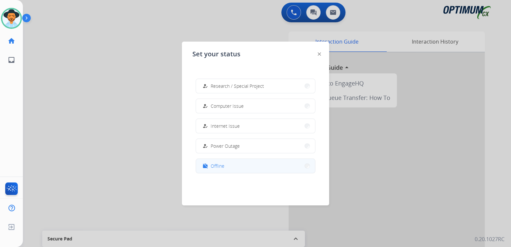
scroll to position [163, 0]
click at [222, 163] on span "Offline" at bounding box center [218, 163] width 14 height 7
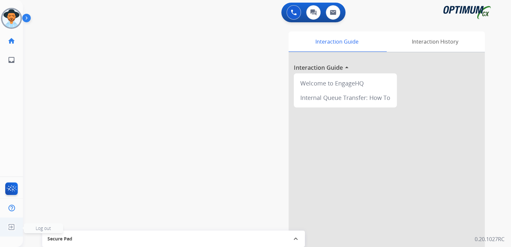
click at [11, 225] on img at bounding box center [12, 227] width 12 height 12
click at [40, 227] on div "swap_horiz Break voice bridge close_fullscreen Connect 3-Way Call merge_type Se…" at bounding box center [259, 160] width 473 height 273
click at [11, 224] on img at bounding box center [12, 227] width 12 height 12
